Goal: Task Accomplishment & Management: Use online tool/utility

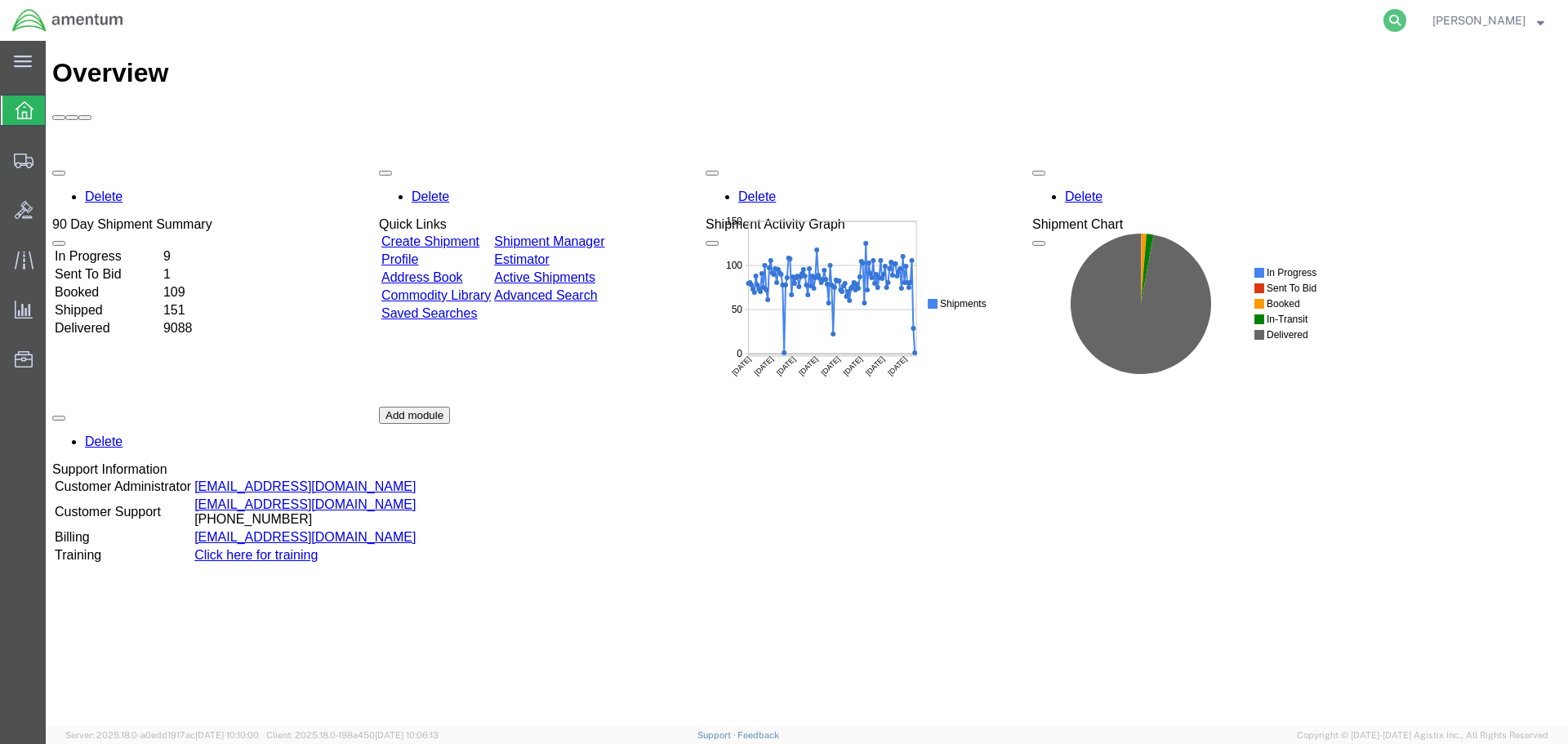
click at [1406, 17] on icon at bounding box center [1394, 20] width 23 height 23
click at [1285, 17] on input "search" at bounding box center [1135, 20] width 496 height 39
type input "56730899"
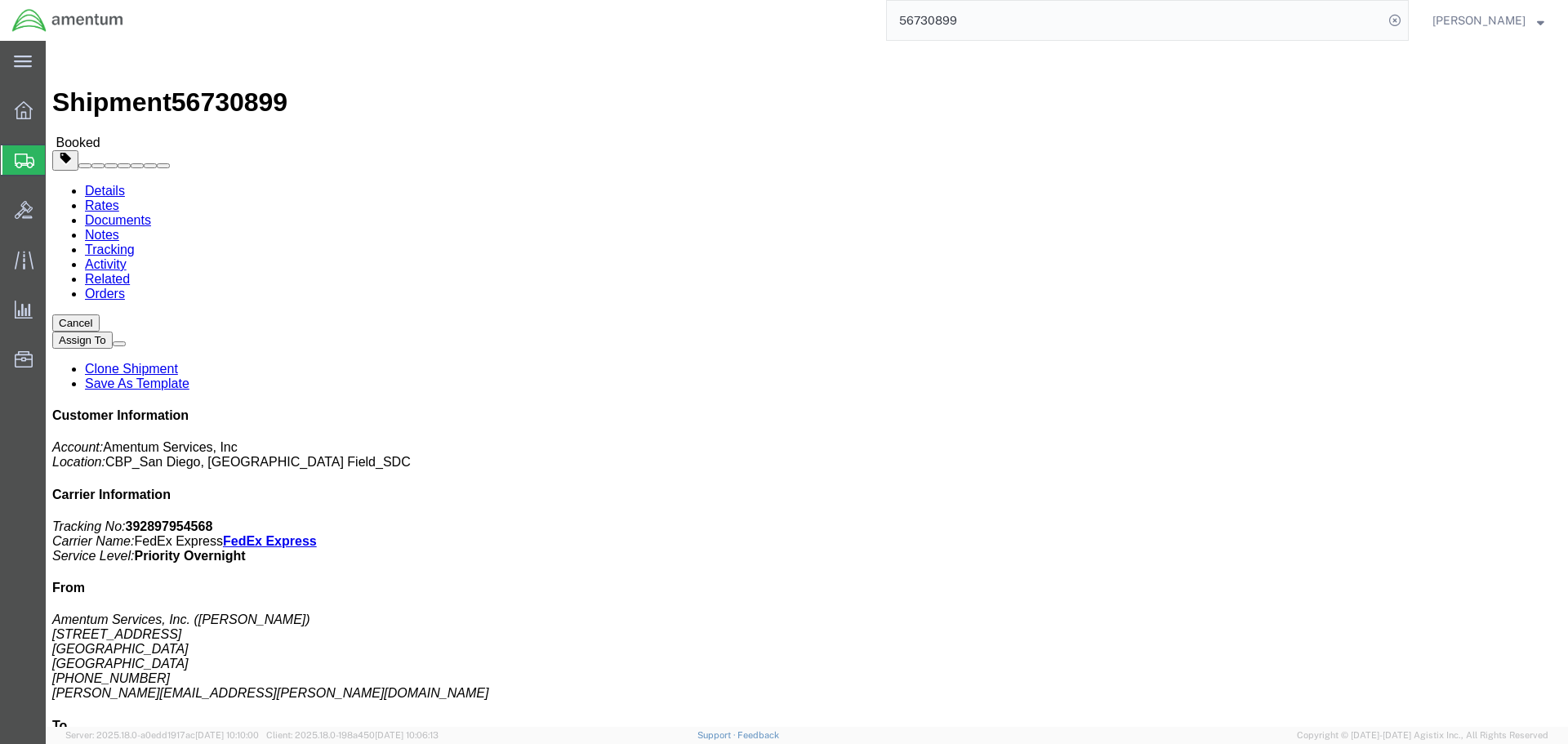
click link "Schedule pickup request"
